Goal: Task Accomplishment & Management: Use online tool/utility

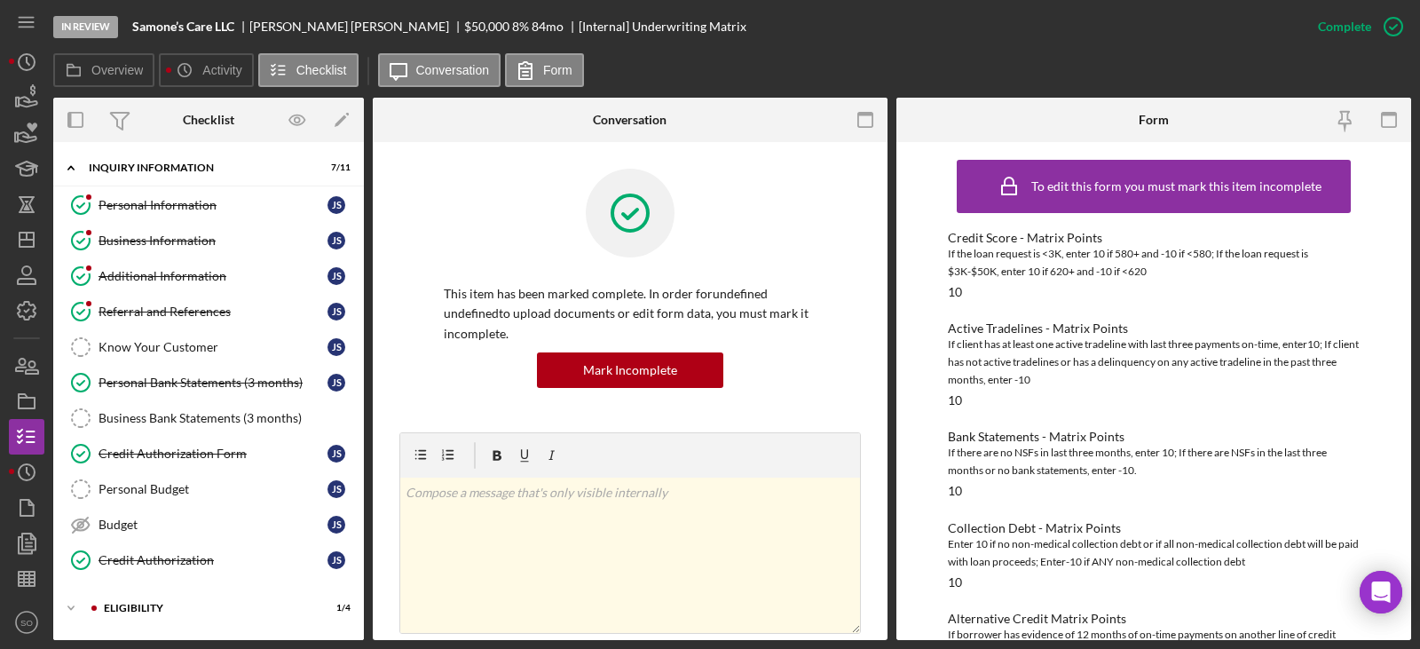
scroll to position [532, 0]
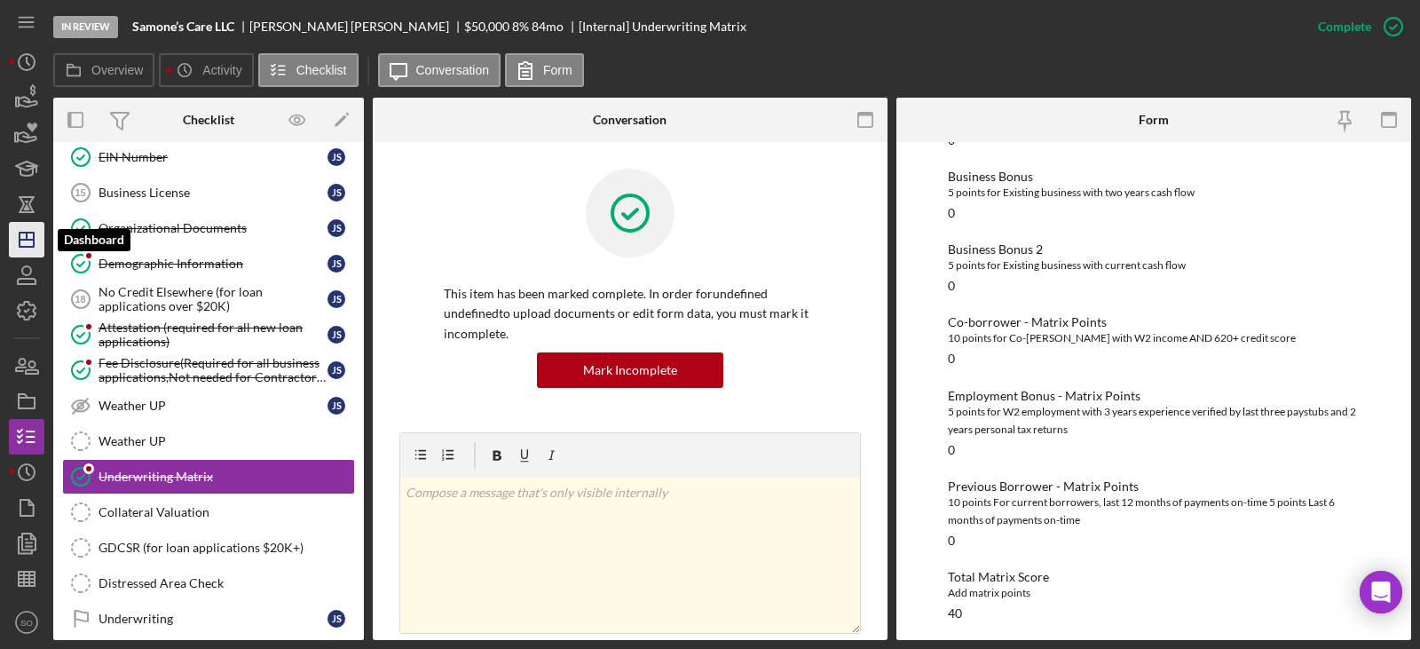
click at [36, 232] on icon "Icon/Dashboard" at bounding box center [26, 239] width 44 height 44
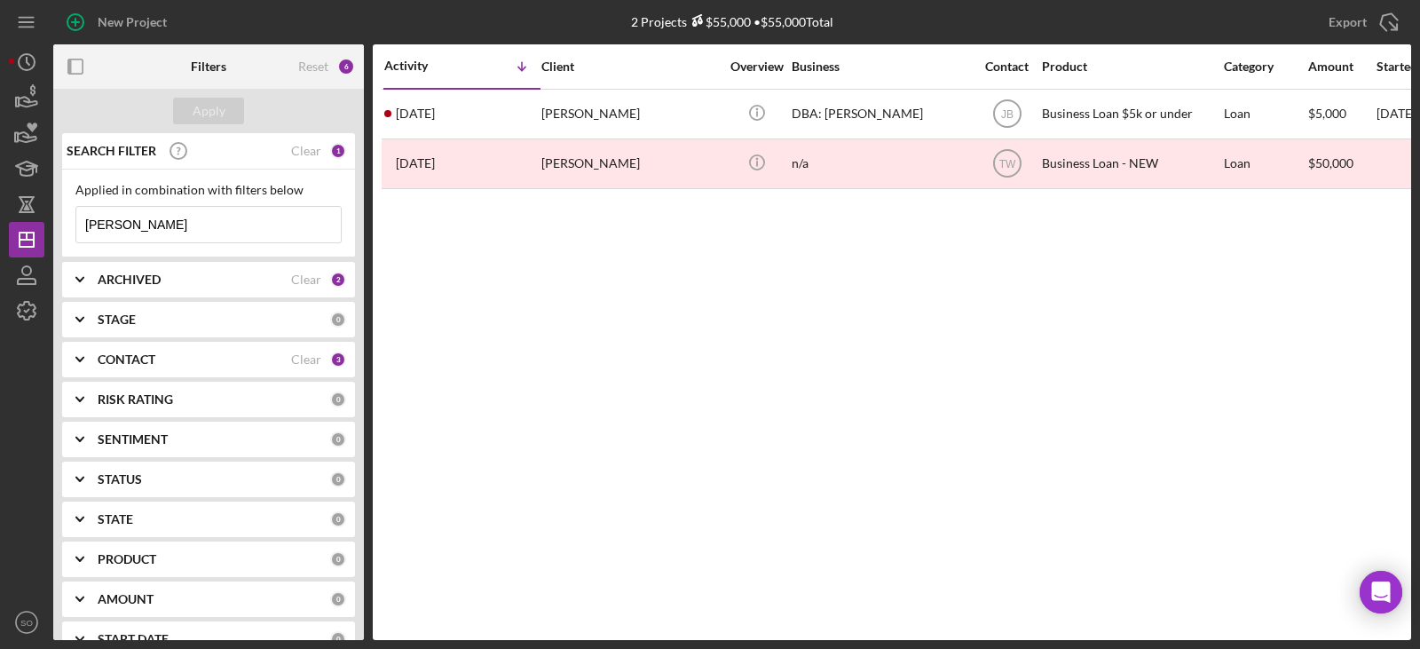
drag, startPoint x: 154, startPoint y: 224, endPoint x: -35, endPoint y: 206, distance: 190.8
click at [0, 206] on html "New Project 2 Projects $55,000 • $55,000 Total chelsea Export Icon/Export Filte…" at bounding box center [710, 324] width 1420 height 649
type input "[PERSON_NAME]"
click at [228, 122] on button "Apply" at bounding box center [208, 111] width 71 height 27
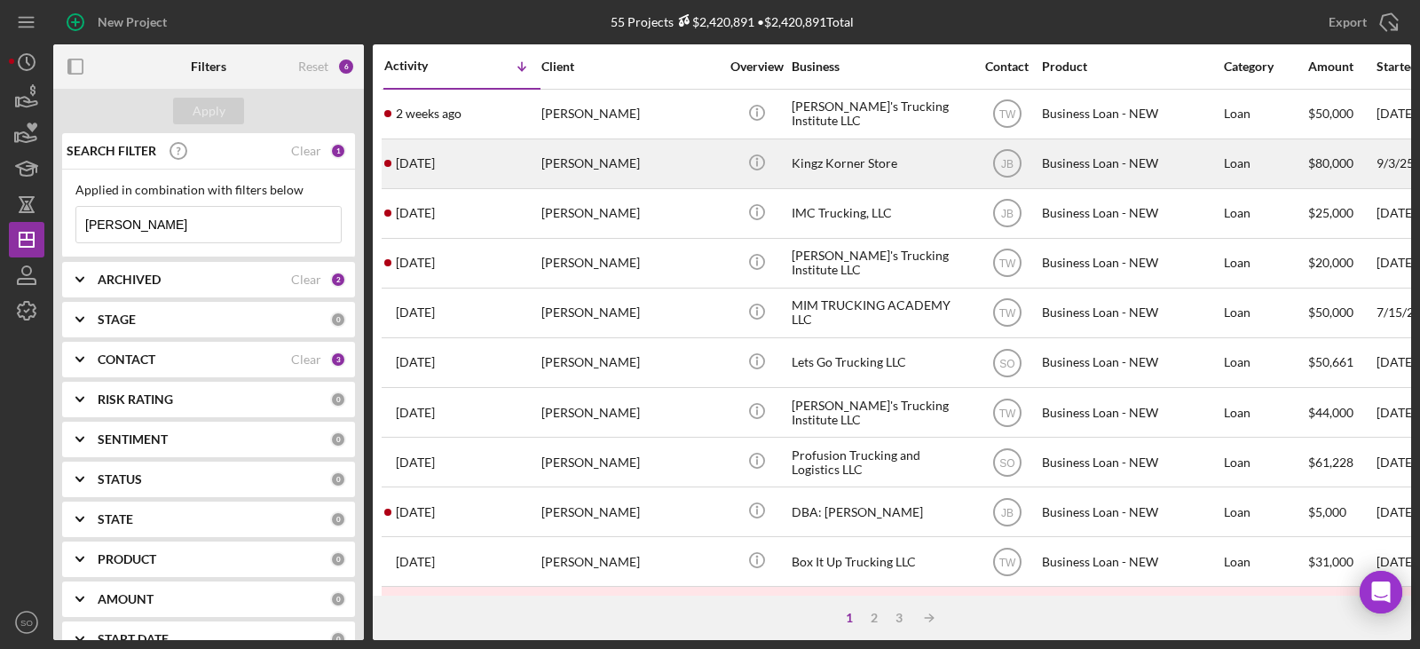
click at [535, 169] on div "[DATE] [PERSON_NAME]" at bounding box center [461, 163] width 155 height 47
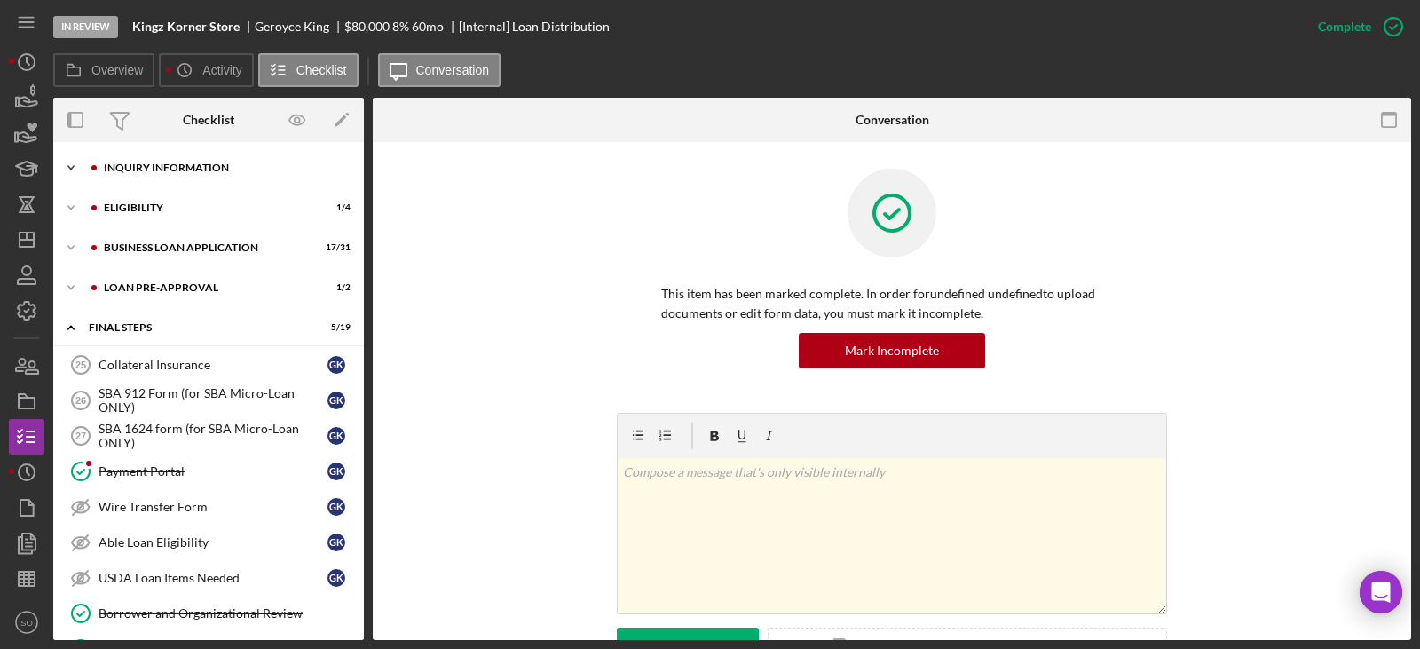
click at [200, 179] on div "Icon/Expander INQUIRY INFORMATION 9 / 11" at bounding box center [208, 167] width 311 height 35
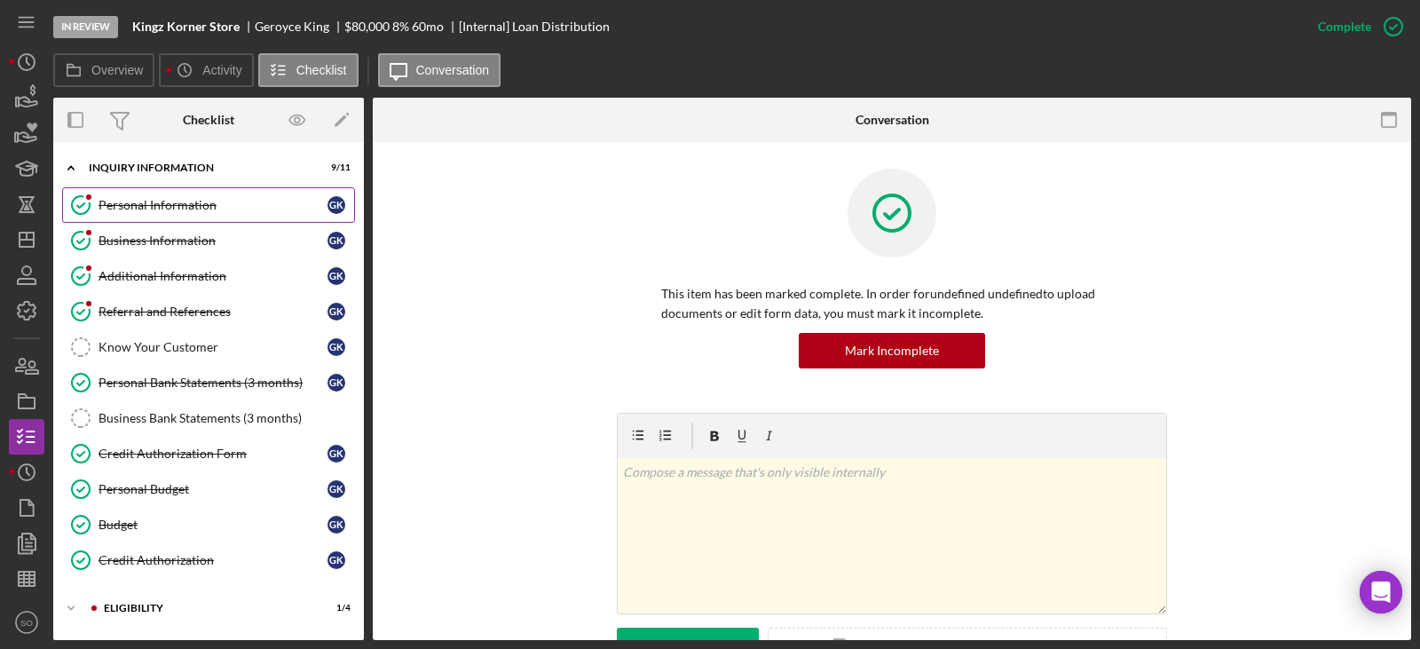
click at [193, 221] on link "Personal Information Personal Information G K" at bounding box center [208, 204] width 293 height 35
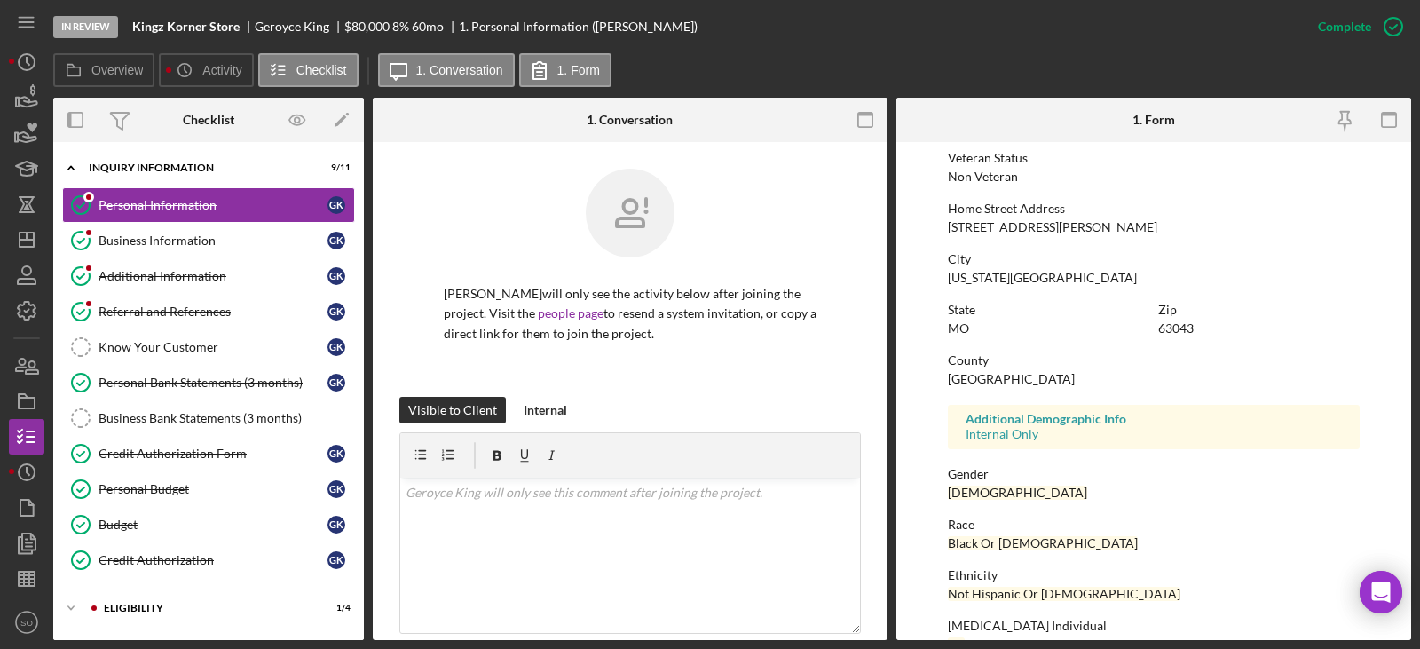
scroll to position [153, 0]
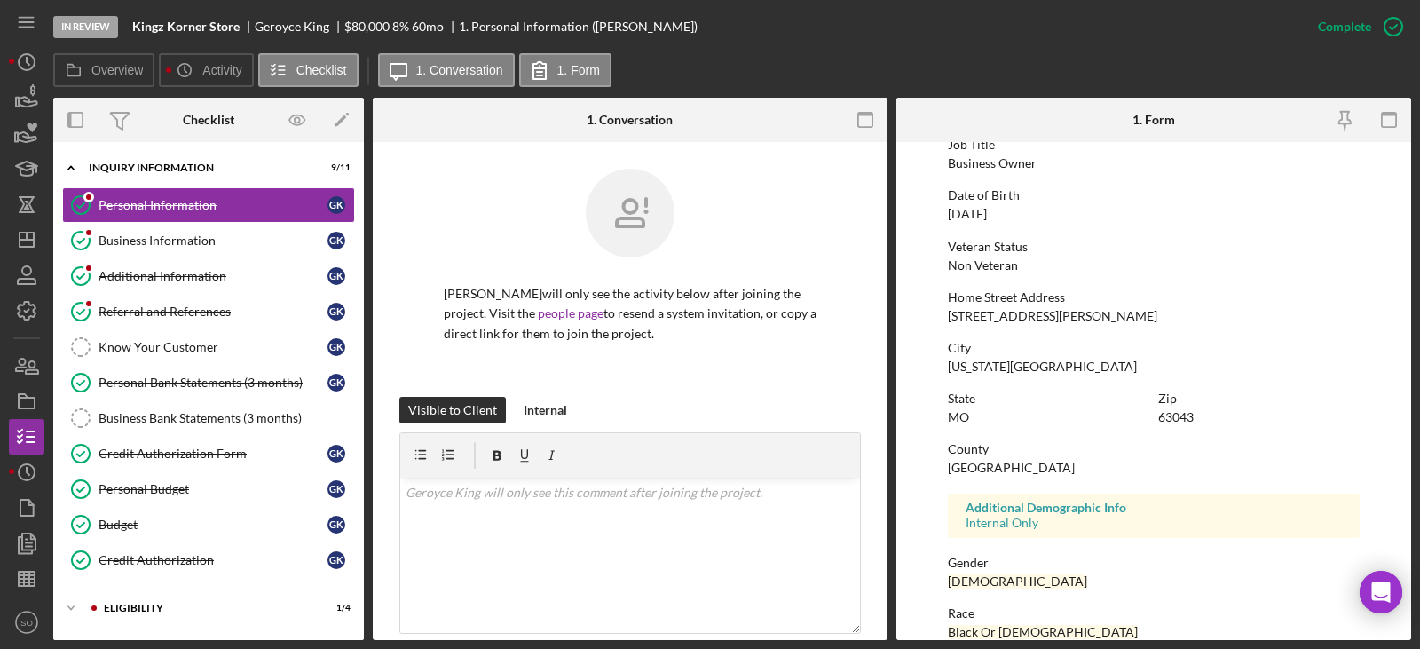
click at [992, 320] on div "[STREET_ADDRESS][PERSON_NAME]" at bounding box center [1052, 316] width 209 height 14
copy div "[STREET_ADDRESS][PERSON_NAME]"
